Goal: Information Seeking & Learning: Find specific page/section

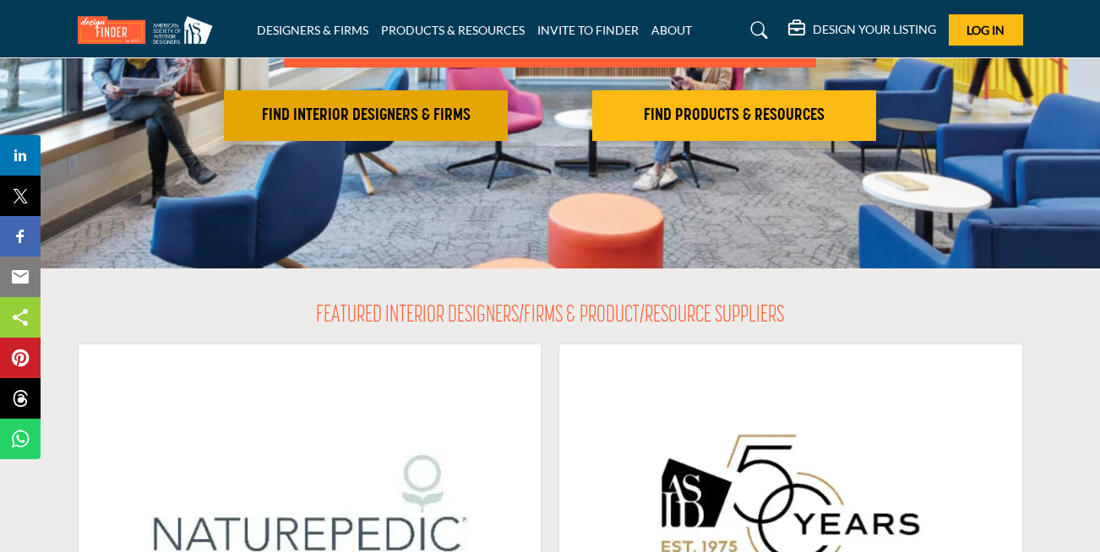
scroll to position [304, 0]
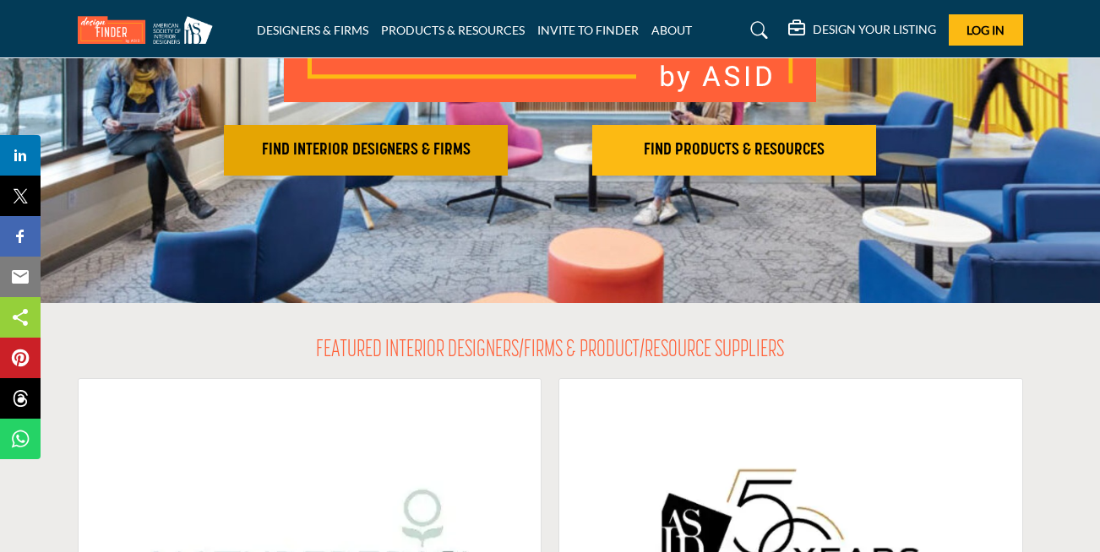
click at [345, 164] on button "FIND INTERIOR DESIGNERS & FIRMS" at bounding box center [366, 150] width 284 height 51
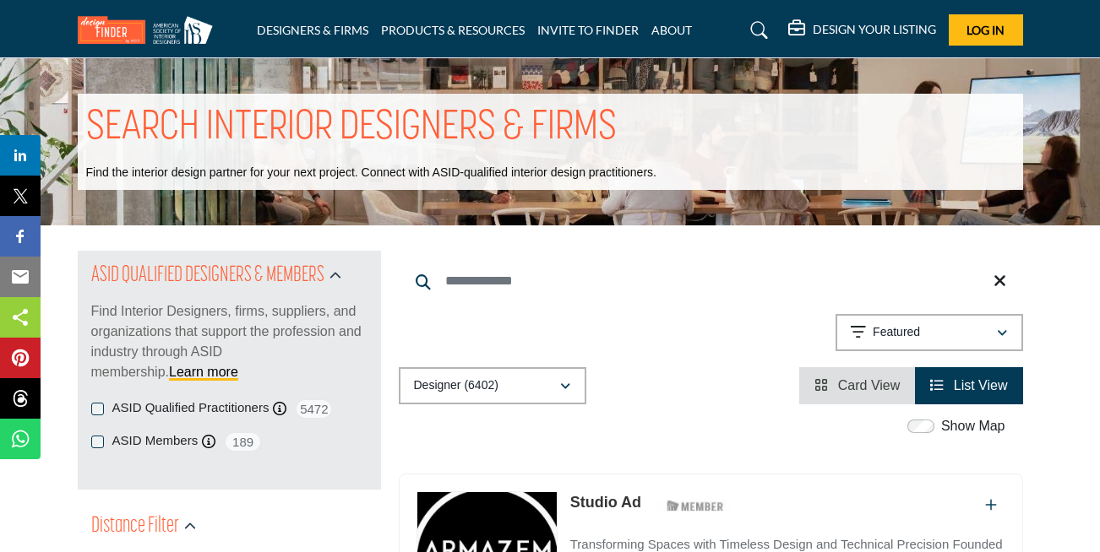
click at [836, 29] on h5 "DESIGN YOUR LISTING" at bounding box center [873, 29] width 123 height 15
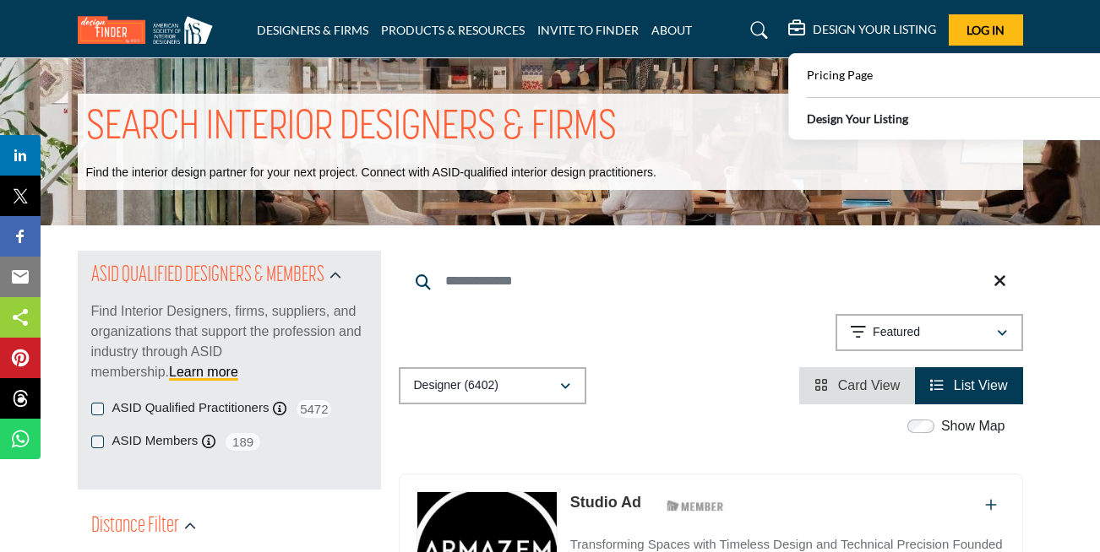
click at [840, 118] on b "Design Your Listing" at bounding box center [856, 119] width 101 height 18
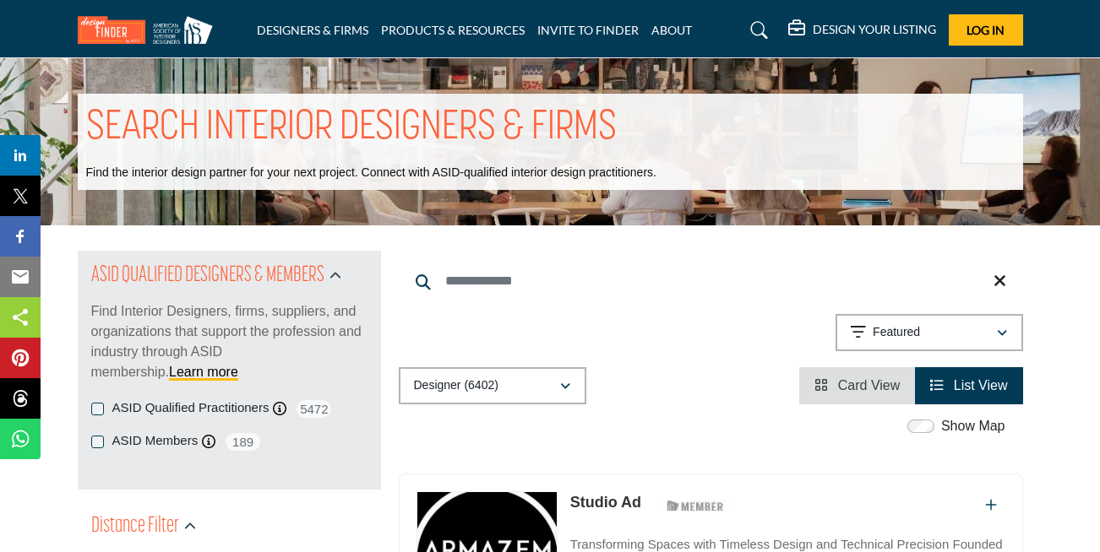
click at [834, 39] on div "DESIGN YOUR LISTING" at bounding box center [862, 30] width 148 height 20
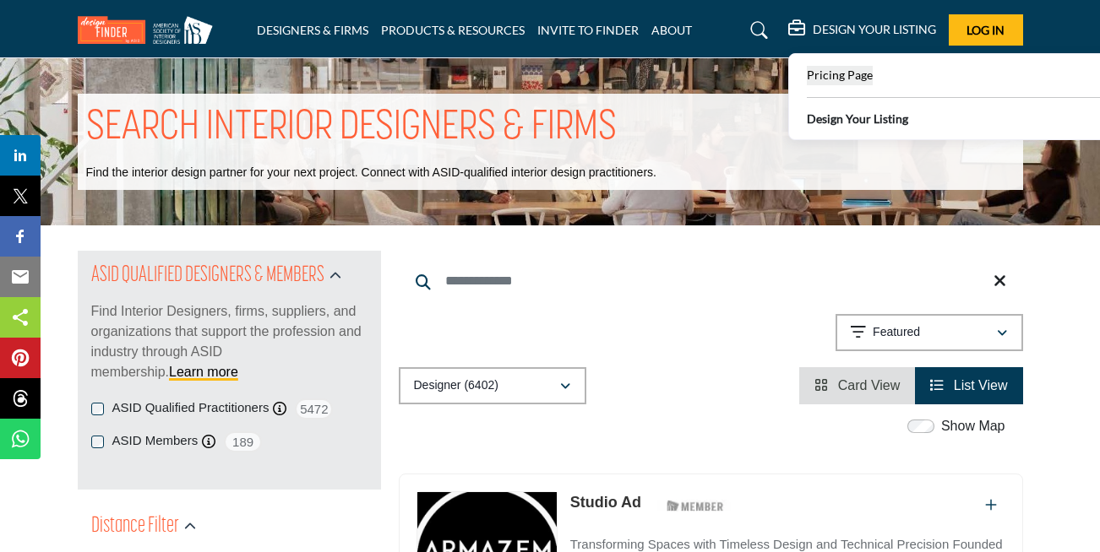
click at [826, 75] on span "Pricing Page" at bounding box center [839, 75] width 66 height 14
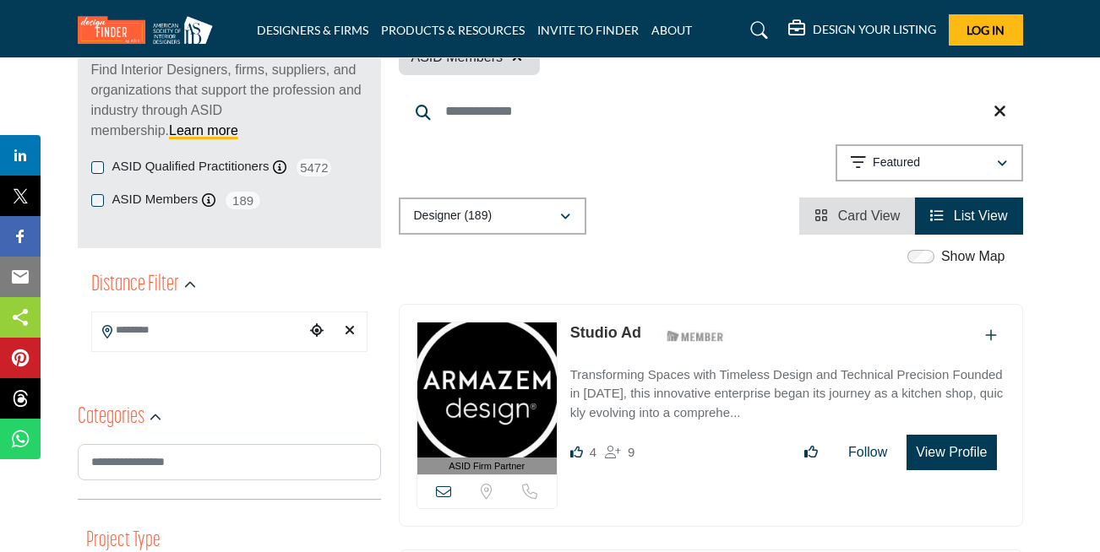
scroll to position [304, 0]
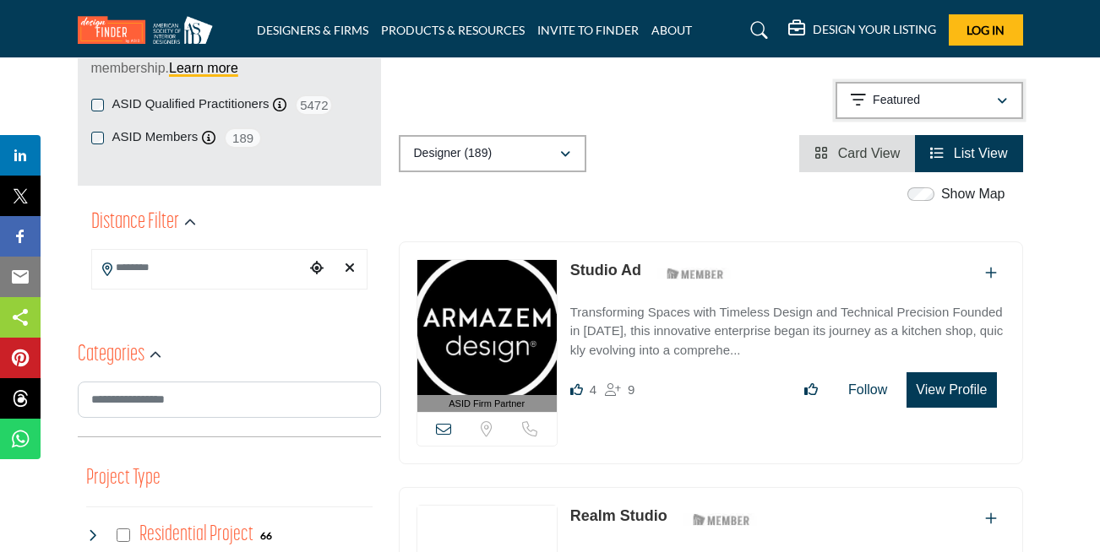
click at [915, 101] on p "Featured" at bounding box center [895, 100] width 47 height 17
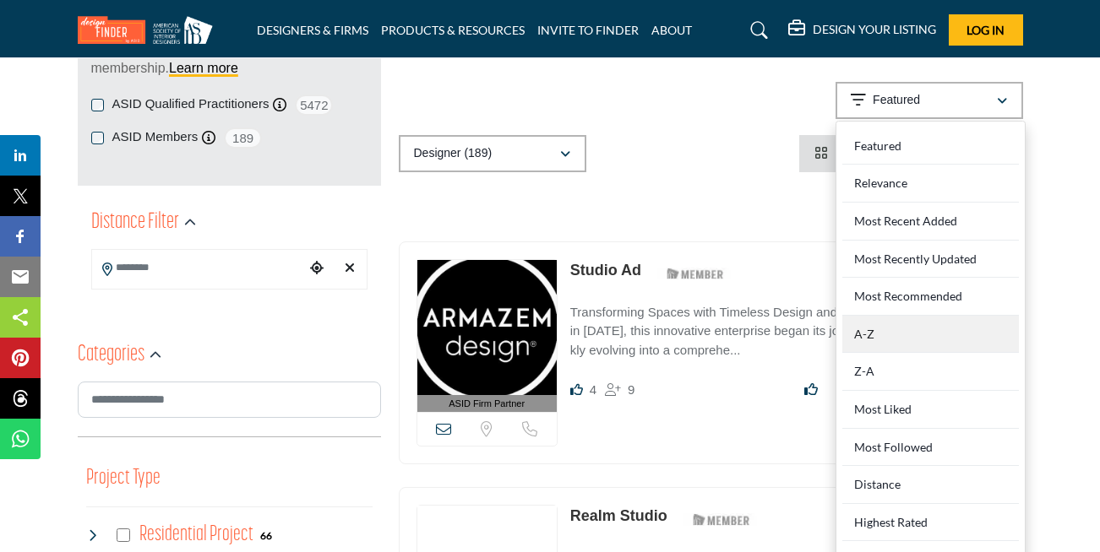
click at [866, 339] on div "A-Z" at bounding box center [930, 335] width 176 height 38
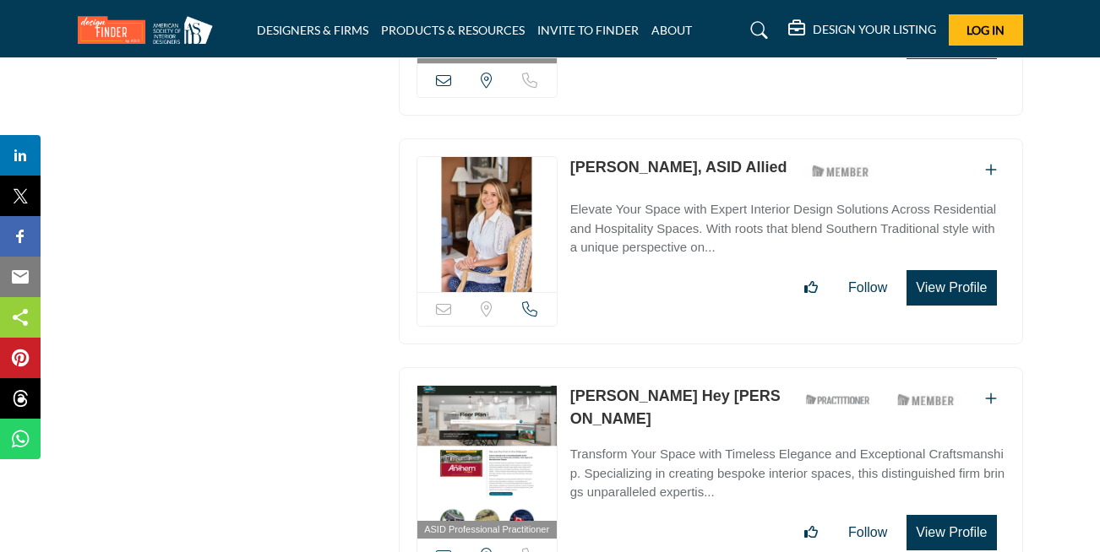
scroll to position [24440, 0]
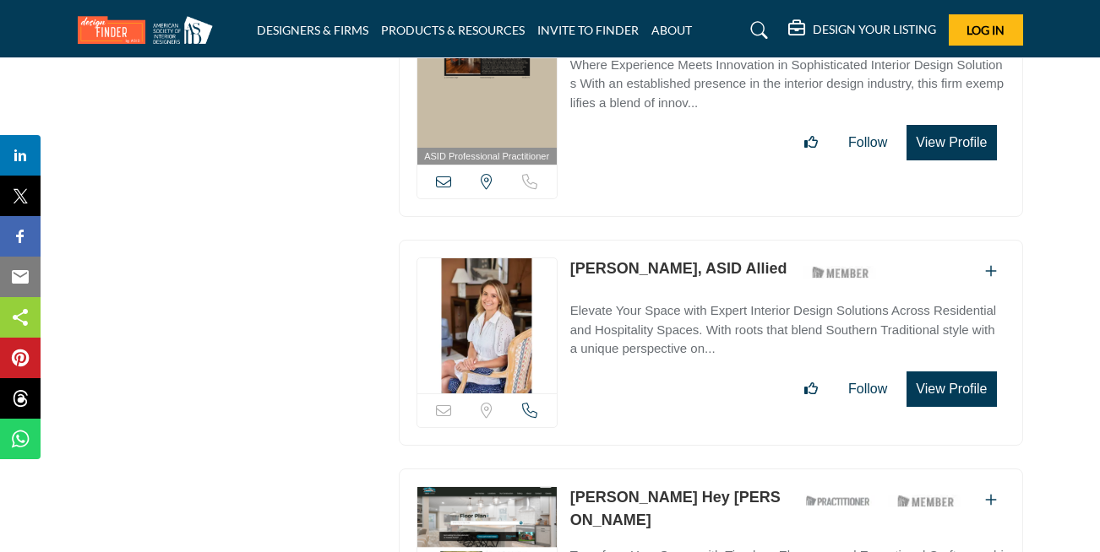
drag, startPoint x: 950, startPoint y: 307, endPoint x: 928, endPoint y: 347, distance: 45.4
click at [928, 347] on div "Sorry, but this listing is on a subscription plan which does not allow users to…" at bounding box center [711, 343] width 624 height 206
click at [871, 28] on h5 "DESIGN YOUR LISTING" at bounding box center [873, 29] width 123 height 15
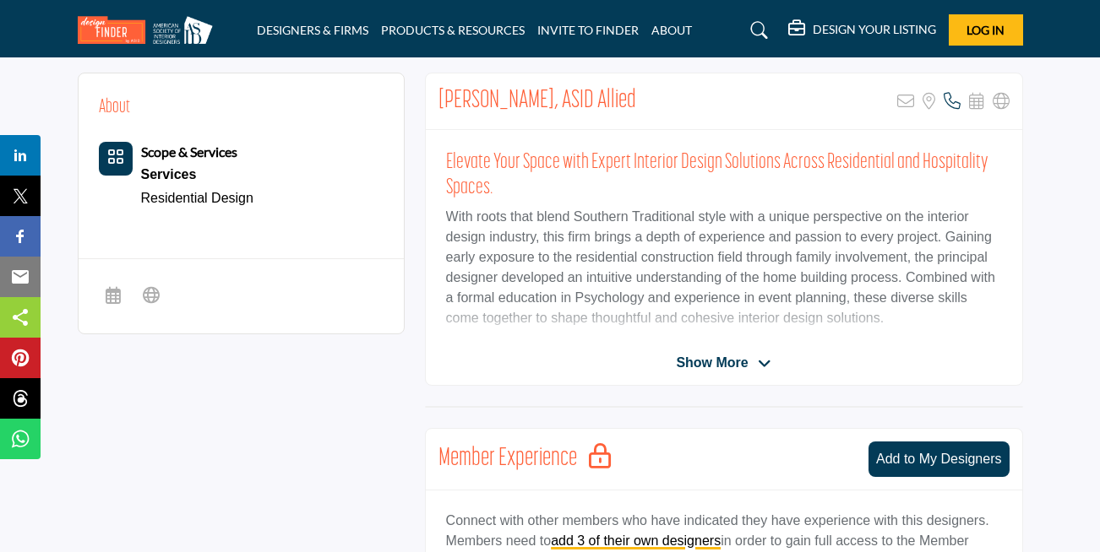
click at [725, 367] on span "Show More" at bounding box center [712, 363] width 72 height 20
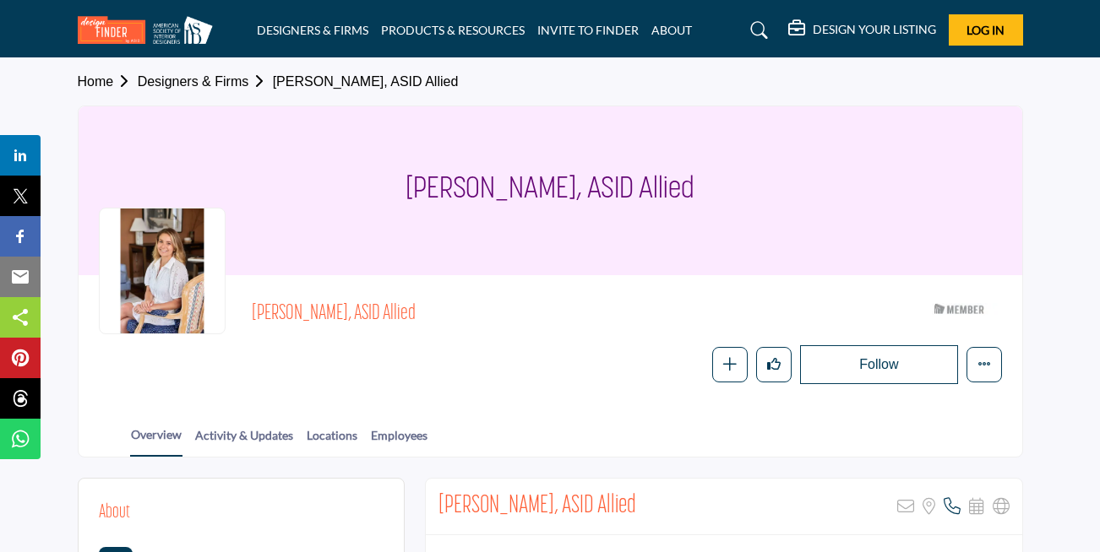
click at [190, 79] on link "Designers & Firms" at bounding box center [205, 81] width 135 height 14
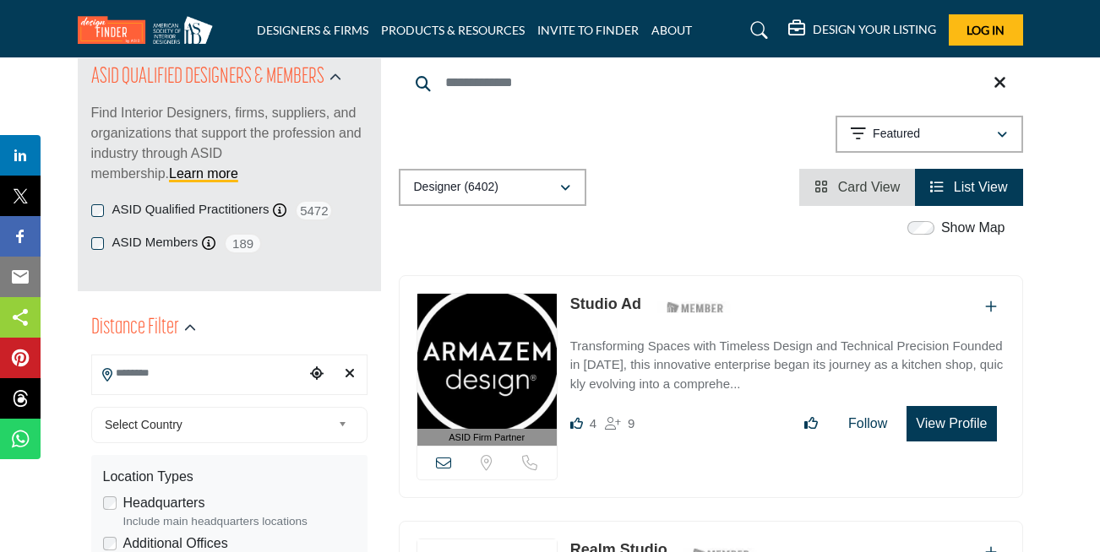
scroll to position [203, 0]
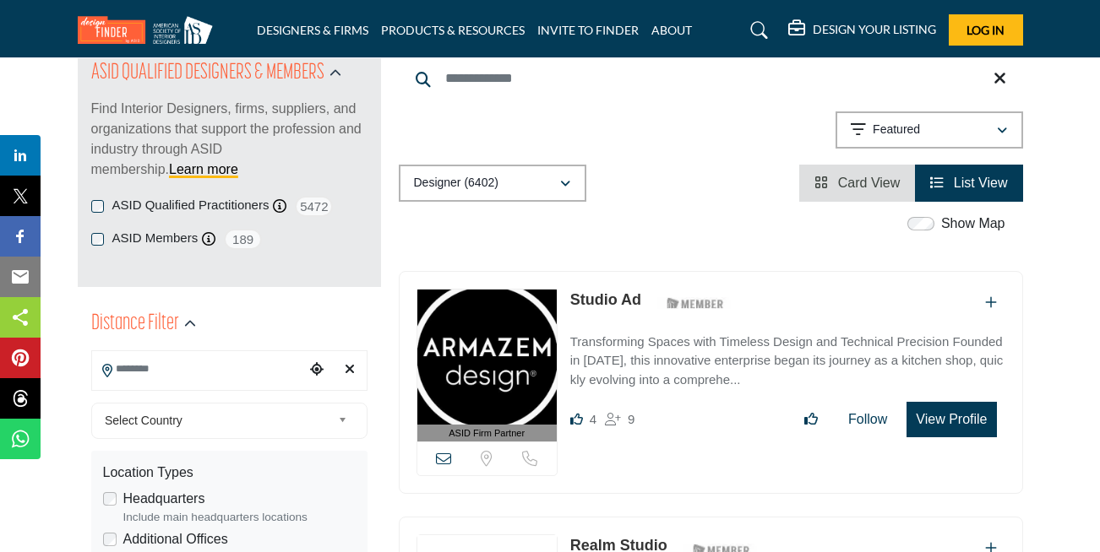
click at [487, 79] on input "Search Keyword" at bounding box center [711, 78] width 624 height 41
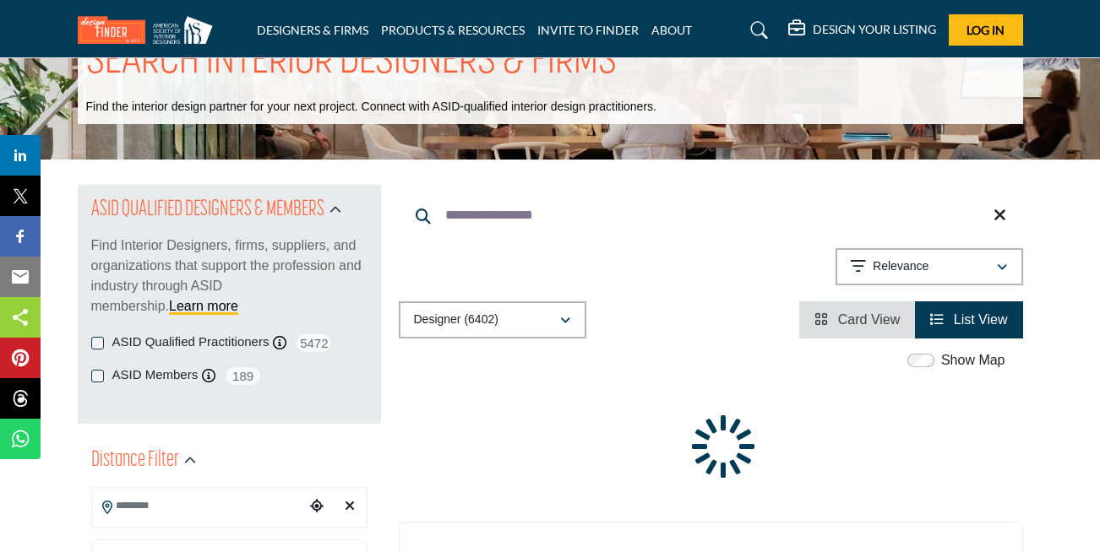
scroll to position [101, 0]
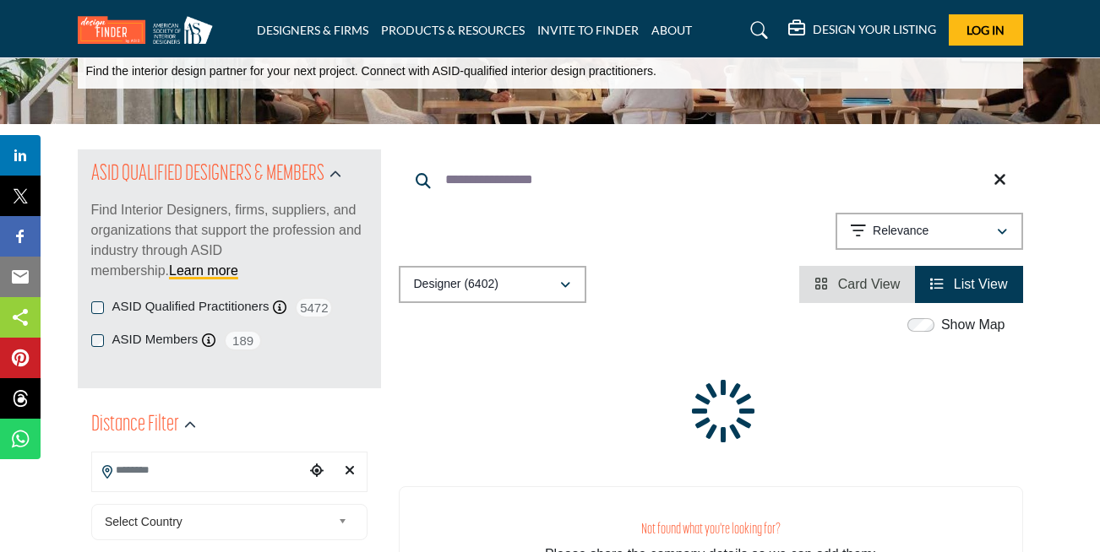
click at [527, 185] on input "**********" at bounding box center [711, 180] width 624 height 41
type input "********"
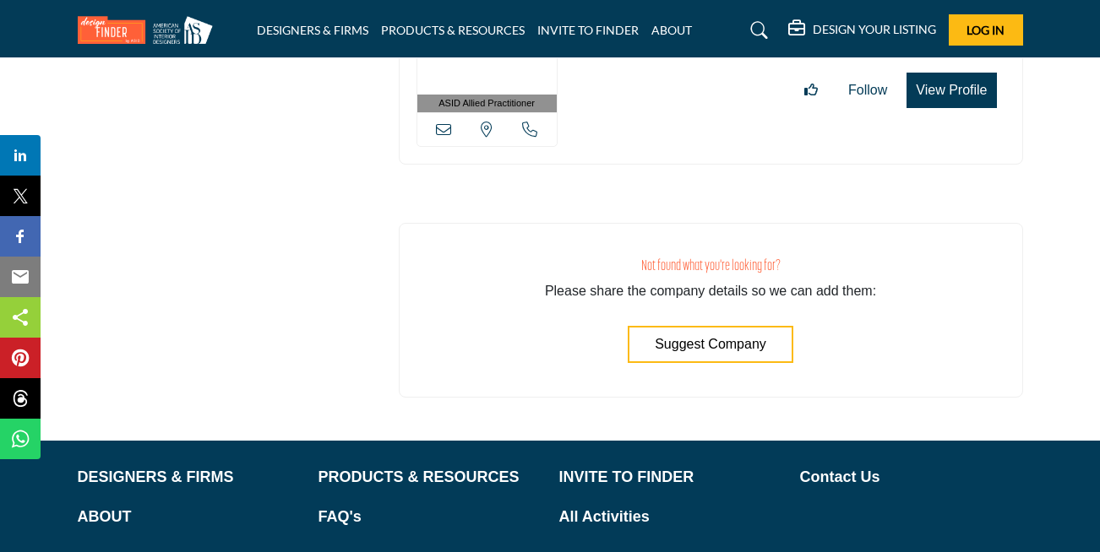
scroll to position [5472, 0]
